Goal: Task Accomplishment & Management: Complete application form

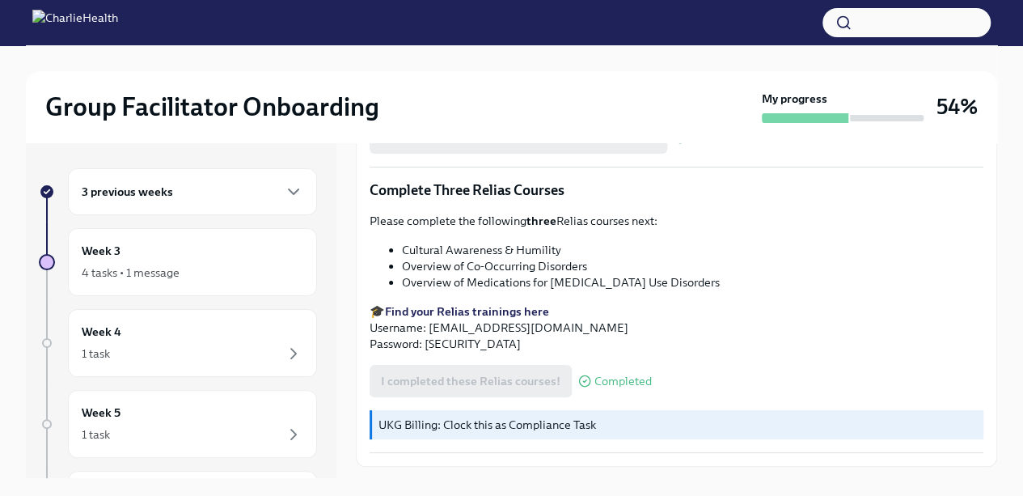
scroll to position [1229, 0]
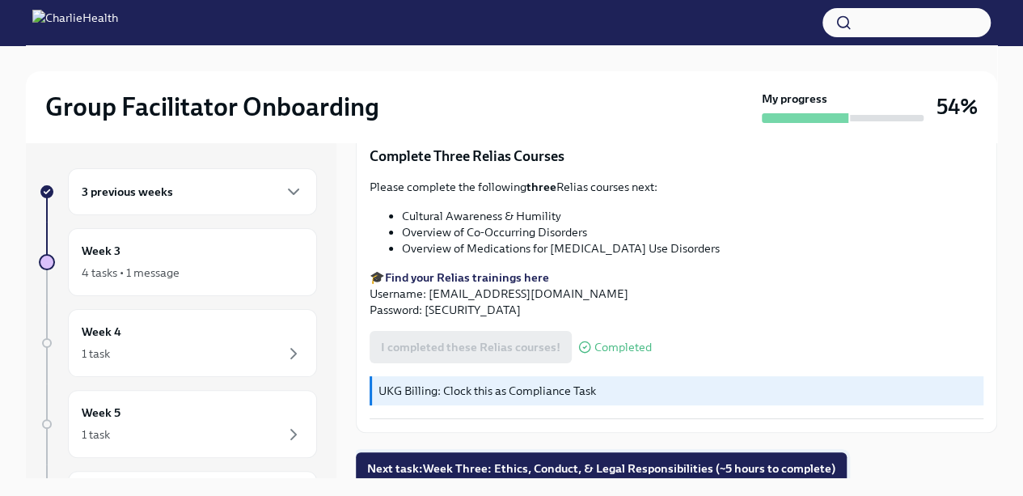
click at [765, 467] on span "Next task : Week Three: Ethics, Conduct, & Legal Responsibilities (~5 hours to …" at bounding box center [601, 468] width 468 height 16
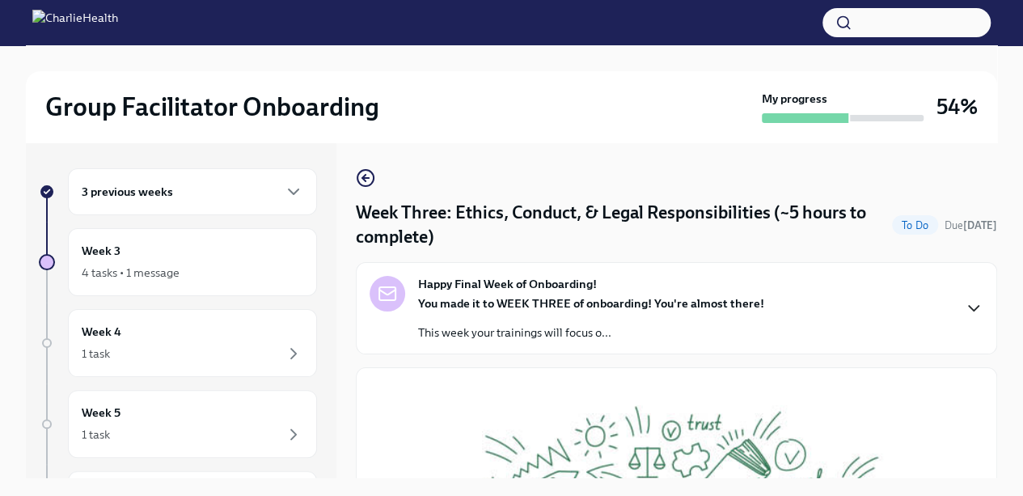
click at [964, 312] on icon "button" at bounding box center [973, 307] width 19 height 19
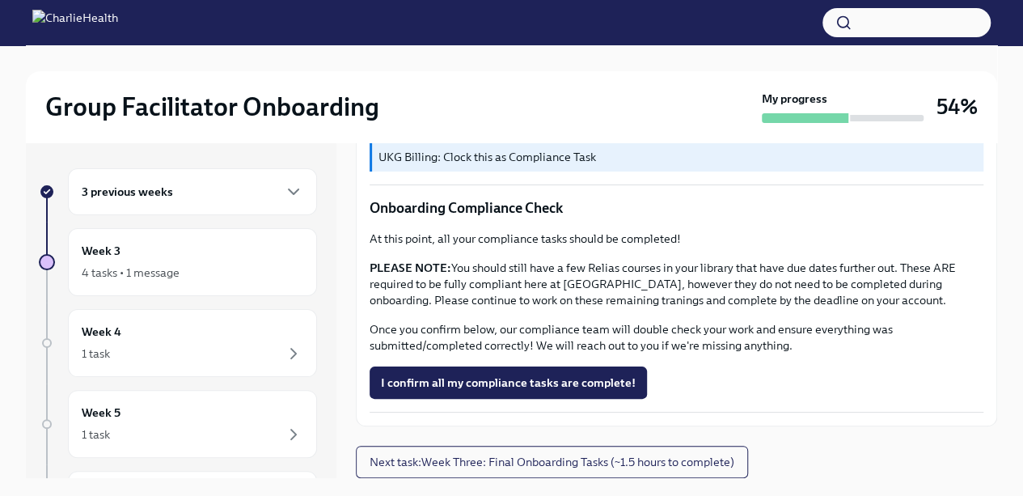
scroll to position [1570, 0]
click at [284, 190] on icon "button" at bounding box center [293, 191] width 19 height 19
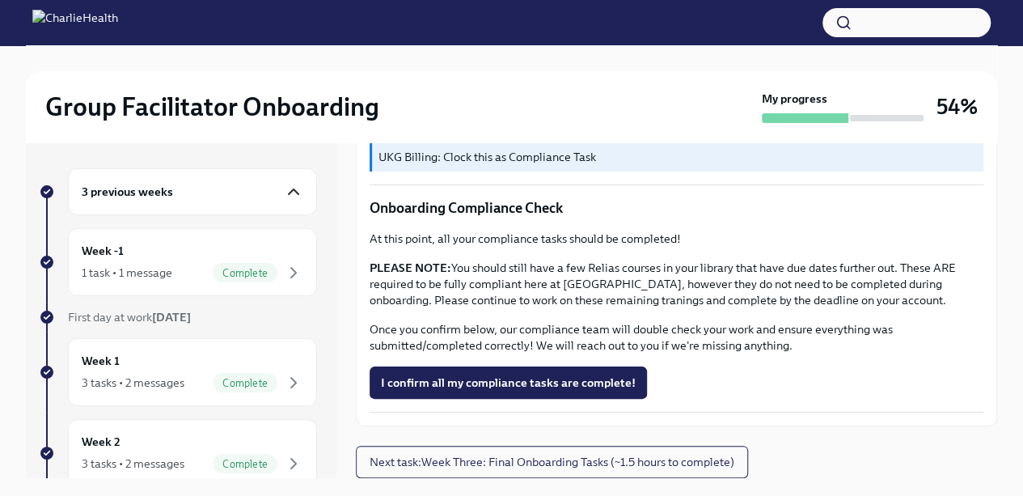
scroll to position [27, 0]
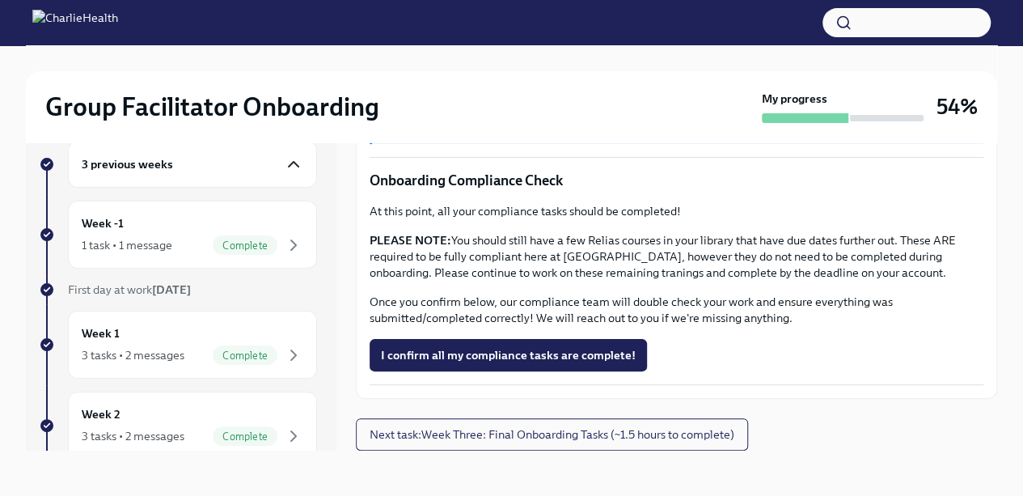
drag, startPoint x: 326, startPoint y: 478, endPoint x: 273, endPoint y: 511, distance: 62.2
click at [273, 495] on html "Group Facilitator Onboarding My progress 54% 3 previous weeks Week -1 1 task • …" at bounding box center [511, 234] width 1023 height 523
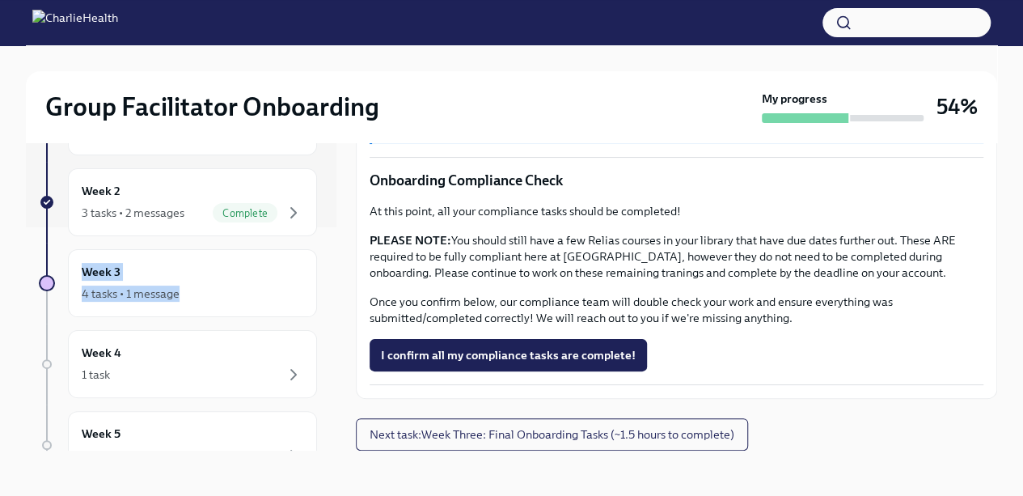
scroll to position [226, 0]
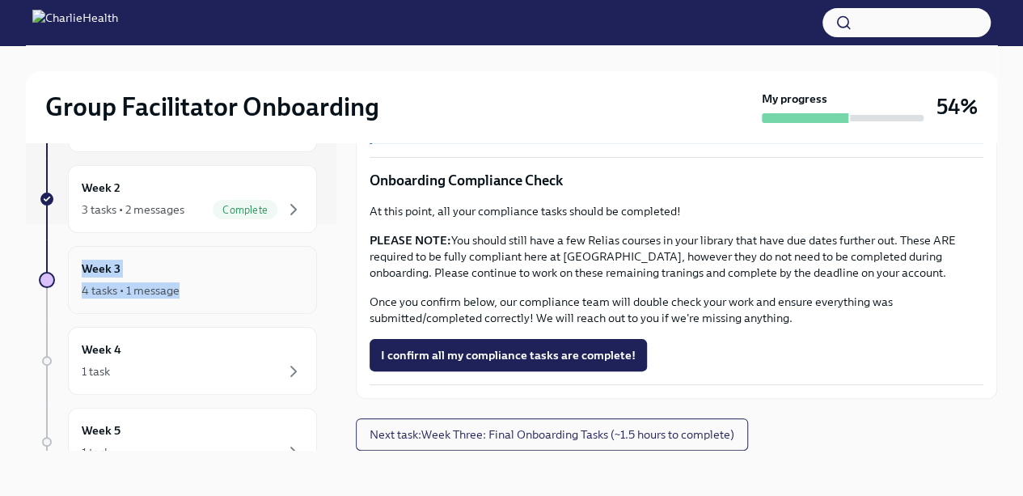
click at [284, 285] on icon "button" at bounding box center [293, 290] width 19 height 19
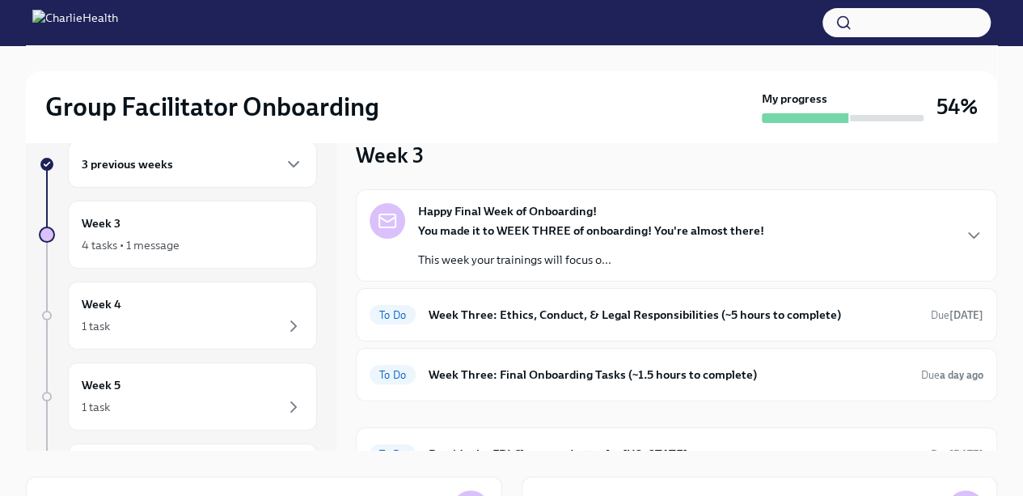
click at [940, 237] on div "Happy Final Week of Onboarding! You made it to WEEK THREE of onboarding! You're…" at bounding box center [677, 235] width 614 height 65
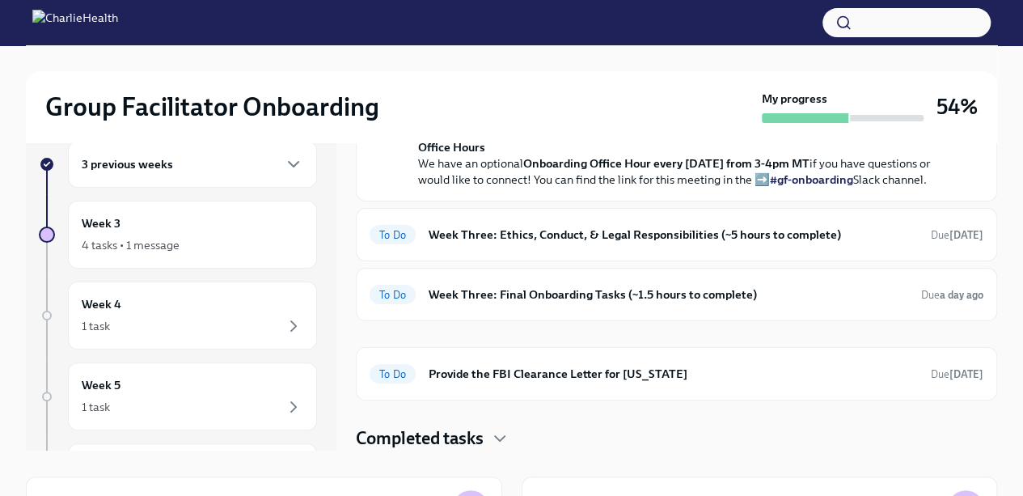
scroll to position [559, 0]
click at [831, 247] on div "To Do Week Three: Ethics, Conduct, & Legal Responsibilities (~5 hours to comple…" at bounding box center [677, 235] width 614 height 26
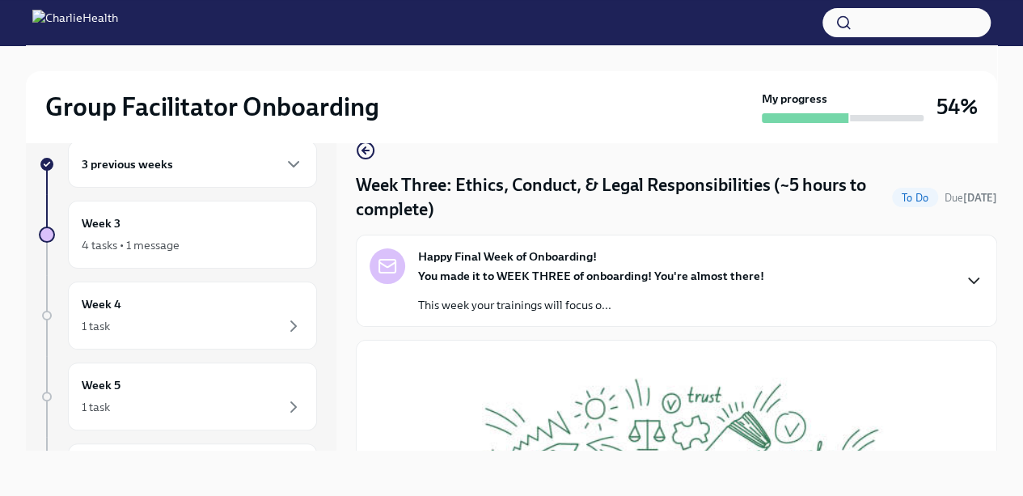
click at [964, 289] on icon "button" at bounding box center [973, 280] width 19 height 19
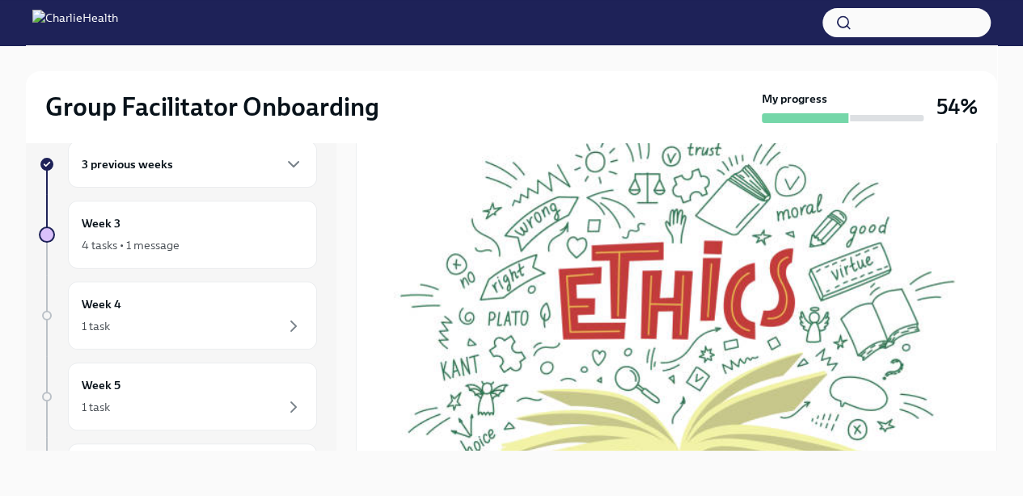
scroll to position [708, 0]
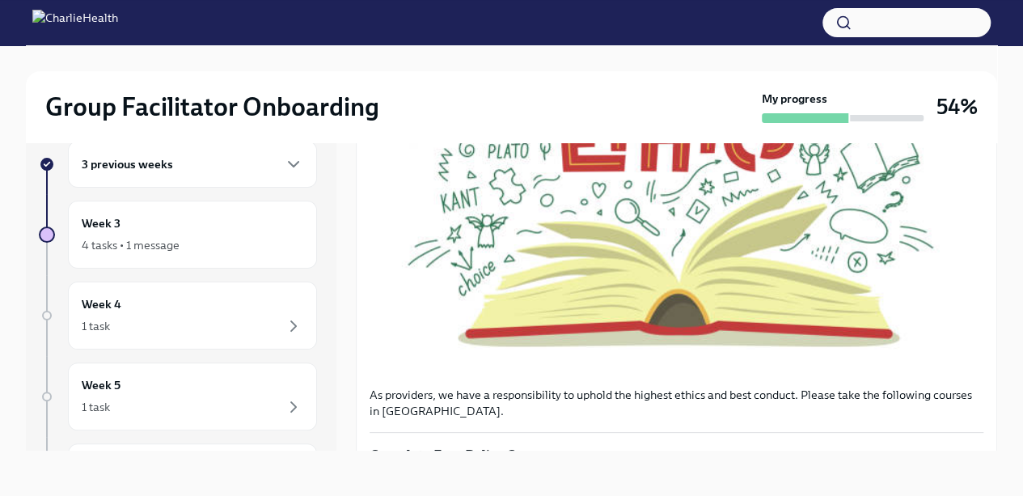
click at [296, 172] on div "3 previous weeks" at bounding box center [192, 164] width 249 height 47
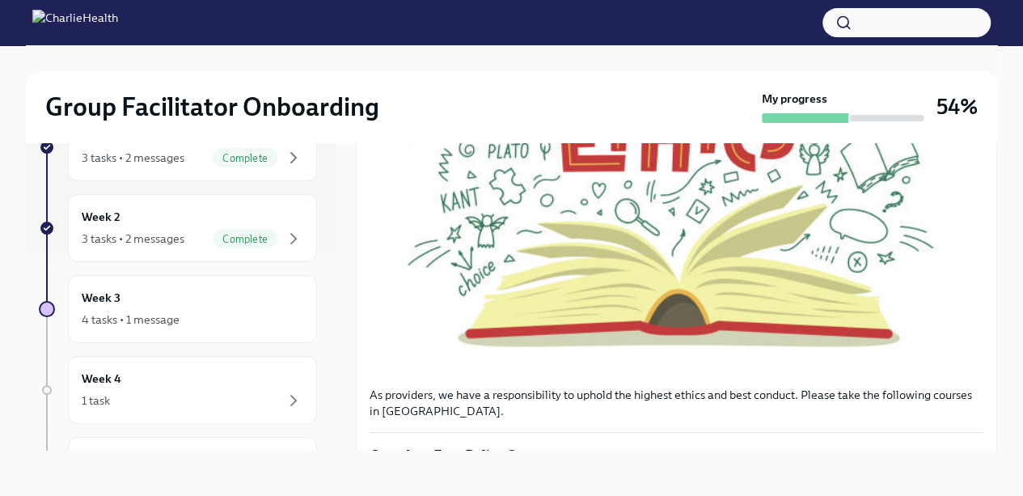
scroll to position [199, 0]
click at [123, 288] on div "Week 3 4 tasks • 1 message" at bounding box center [193, 307] width 222 height 40
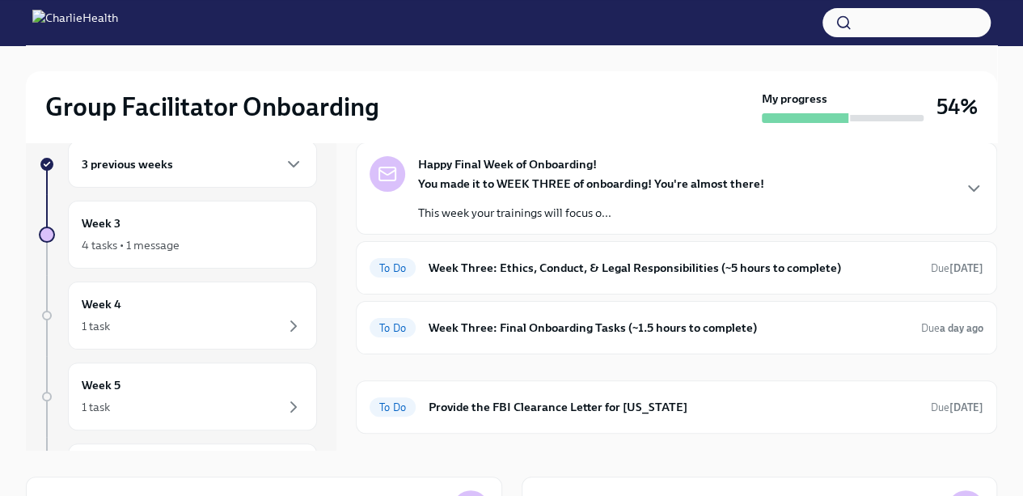
scroll to position [78, 0]
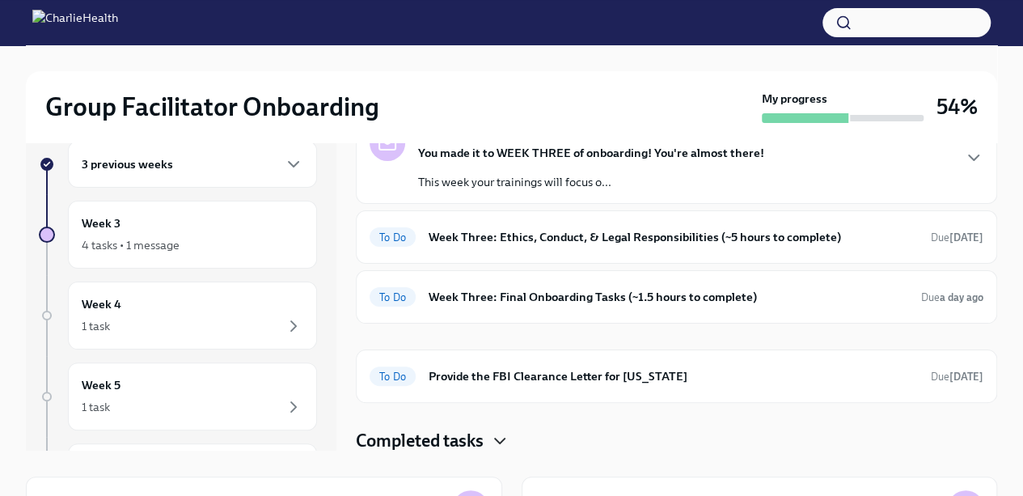
click at [497, 442] on icon "button" at bounding box center [499, 440] width 19 height 19
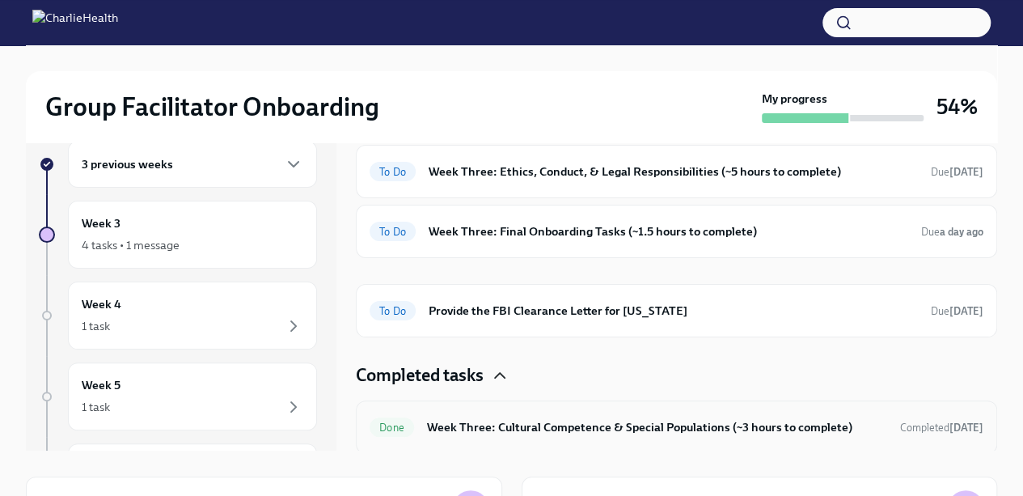
click at [866, 415] on div "Done Week Three: Cultural Competence & Special Populations (~3 hours to complet…" at bounding box center [677, 427] width 614 height 26
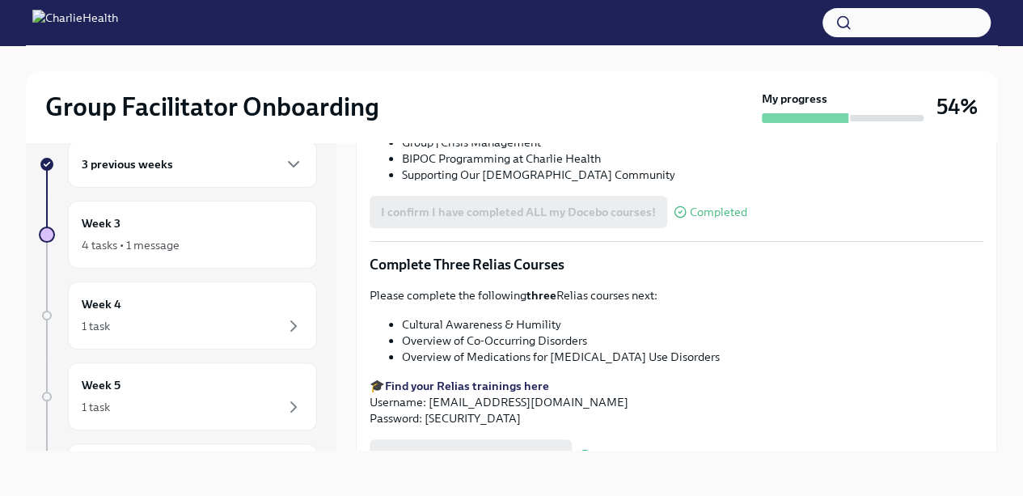
scroll to position [1099, 0]
